Goal: Check status: Check status

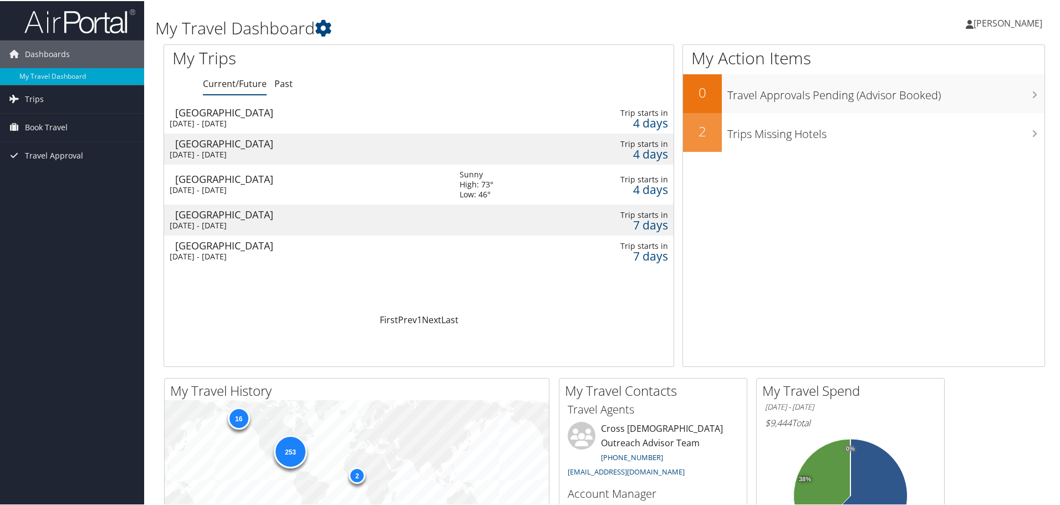
click at [181, 221] on div "[DATE] - [DATE]" at bounding box center [306, 225] width 273 height 10
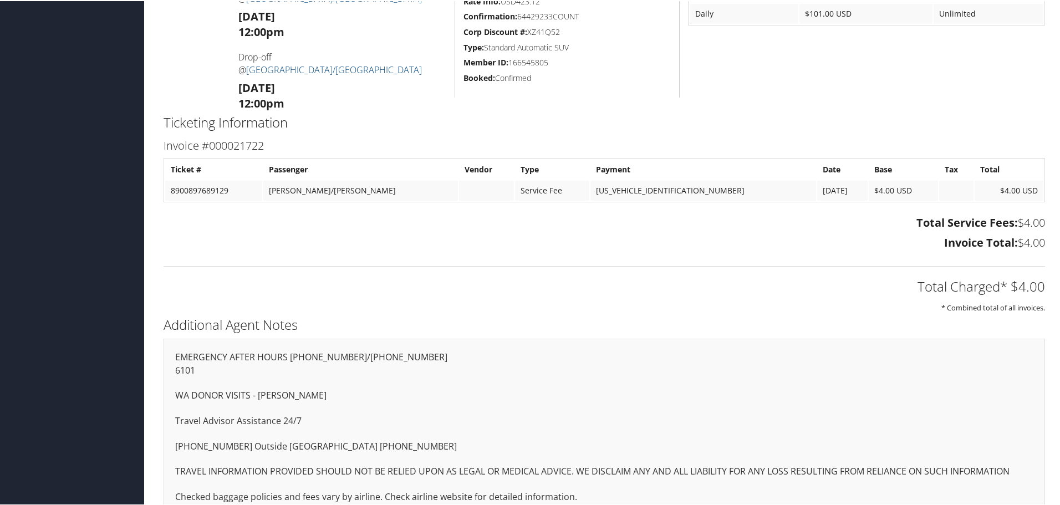
scroll to position [490, 0]
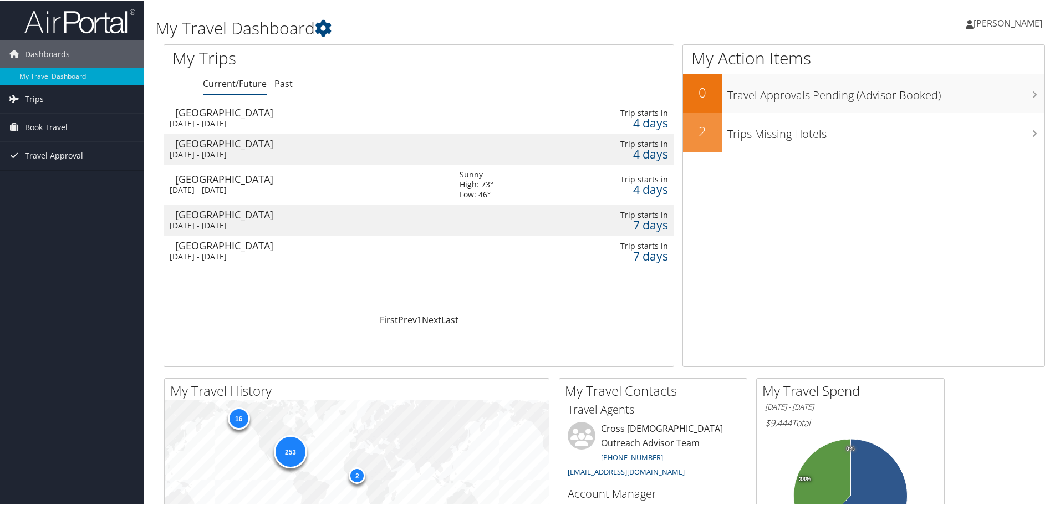
click at [189, 246] on div "[GEOGRAPHIC_DATA]" at bounding box center [311, 245] width 273 height 10
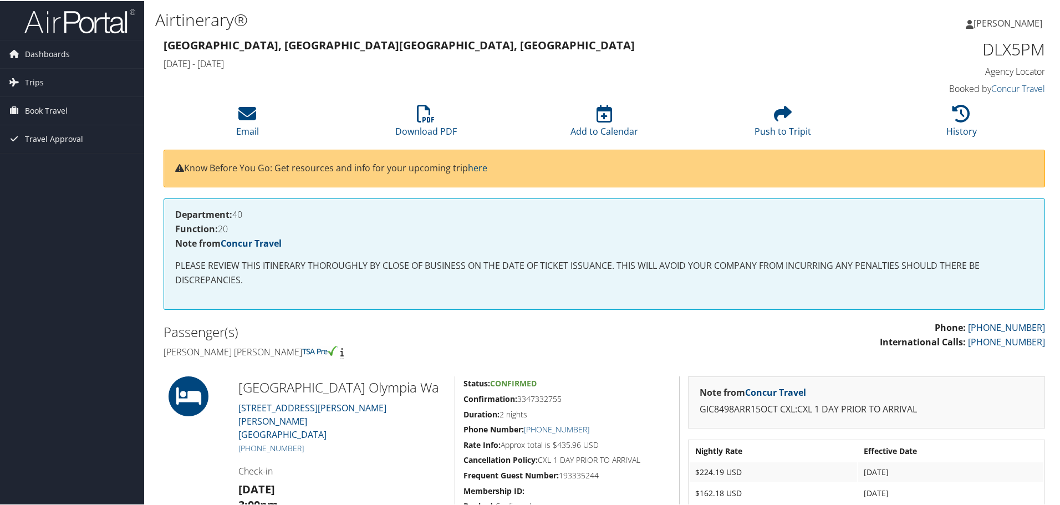
scroll to position [166, 0]
